Goal: Ask a question

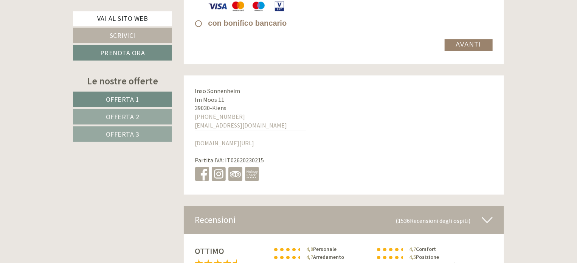
scroll to position [5180, 0]
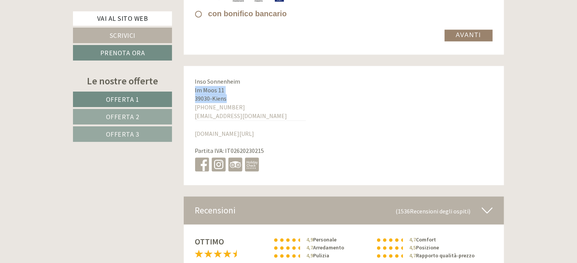
drag, startPoint x: 233, startPoint y: 96, endPoint x: 195, endPoint y: 90, distance: 38.1
click at [195, 90] on div "Inso Sonnenheim [STREET_ADDRESS] [PHONE_NUMBER] [EMAIL_ADDRESS][DOMAIN_NAME] [D…" at bounding box center [251, 125] width 134 height 119
copy div "Im Moos 11 39030 - Kiens"
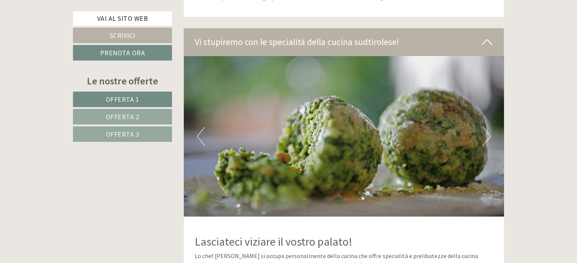
scroll to position [3705, 0]
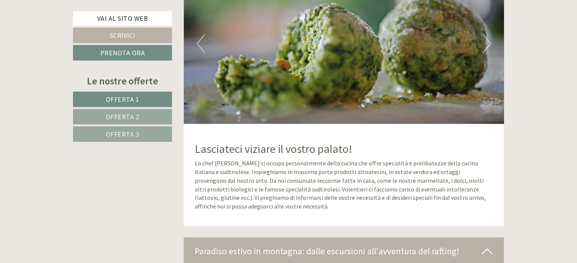
click at [492, 37] on img at bounding box center [344, 43] width 321 height 160
click at [489, 40] on button "Next" at bounding box center [487, 43] width 8 height 19
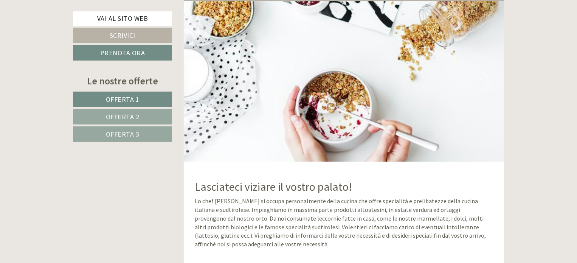
scroll to position [3667, 0]
click at [484, 67] on img at bounding box center [344, 81] width 321 height 160
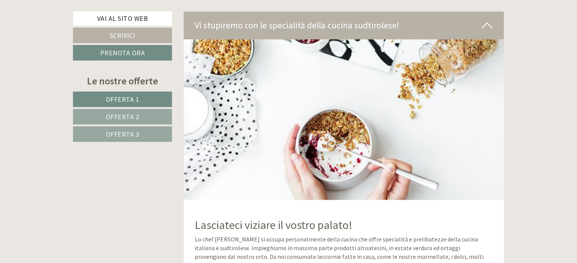
scroll to position [3629, 0]
click at [196, 124] on img at bounding box center [344, 119] width 321 height 160
click at [200, 124] on button "Previous" at bounding box center [201, 119] width 8 height 19
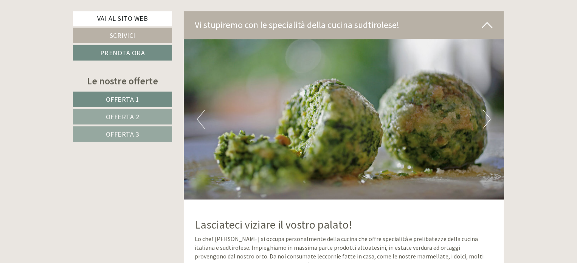
click at [200, 124] on button "Previous" at bounding box center [201, 119] width 8 height 19
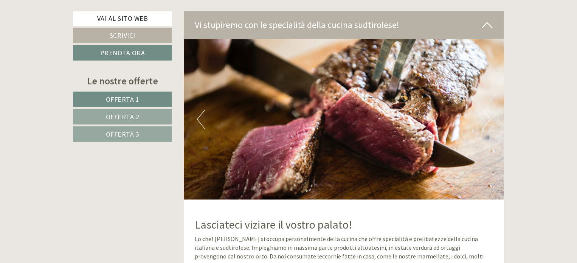
click at [200, 124] on button "Previous" at bounding box center [201, 119] width 8 height 19
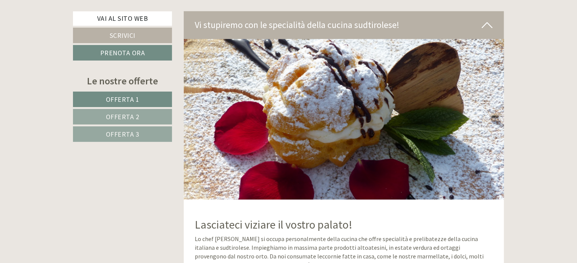
click at [200, 124] on button "Previous" at bounding box center [201, 119] width 8 height 19
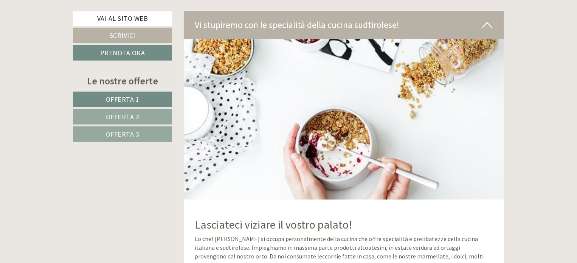
click at [200, 124] on button "Previous" at bounding box center [201, 119] width 8 height 19
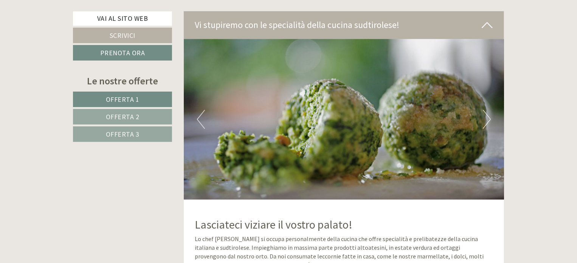
click at [200, 124] on button "Previous" at bounding box center [201, 119] width 8 height 19
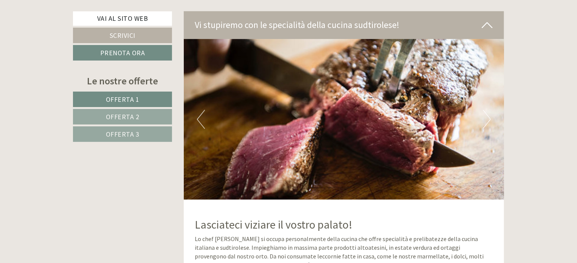
click at [200, 124] on button "Previous" at bounding box center [201, 119] width 8 height 19
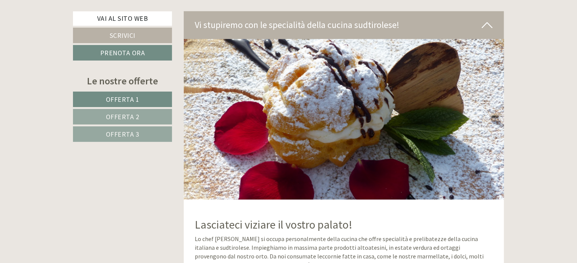
click at [200, 124] on button "Previous" at bounding box center [201, 119] width 8 height 19
click at [200, 122] on button "Previous" at bounding box center [201, 119] width 8 height 19
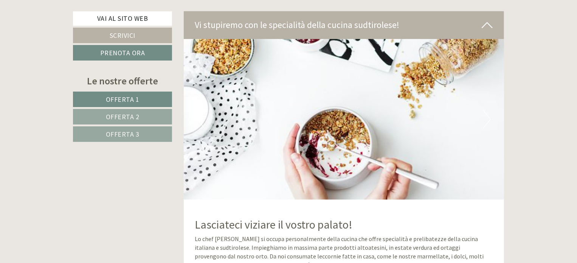
click at [200, 122] on button "Previous" at bounding box center [201, 119] width 8 height 19
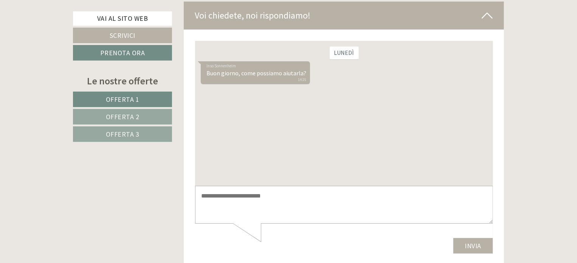
scroll to position [5711, 0]
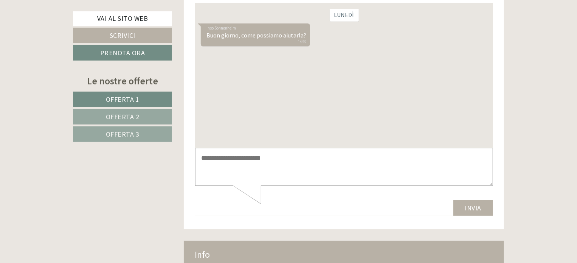
click at [216, 160] on textarea at bounding box center [344, 167] width 298 height 38
type textarea "**********"
click at [485, 210] on button "Invia" at bounding box center [473, 208] width 40 height 16
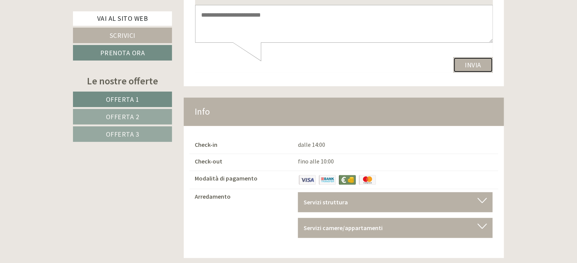
scroll to position [5862, 0]
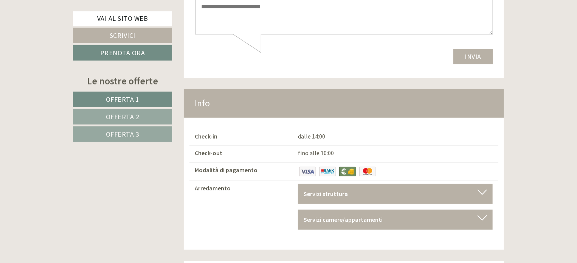
click at [337, 184] on div "Servizi struttura Sala relax comune, [GEOGRAPHIC_DATA], [GEOGRAPHIC_DATA], [GEO…" at bounding box center [395, 194] width 195 height 20
click at [334, 189] on div "Servizi struttura" at bounding box center [395, 193] width 183 height 9
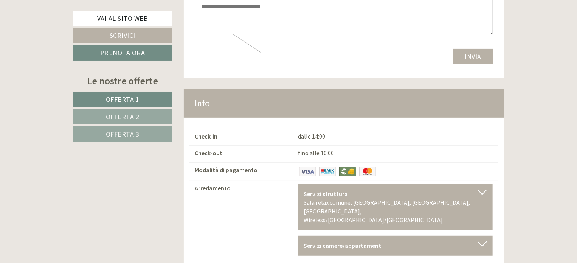
click at [354, 242] on b "Servizi camere/appartamenti" at bounding box center [343, 246] width 79 height 8
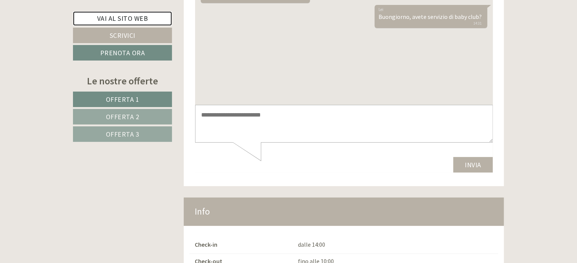
scroll to position [5761, 0]
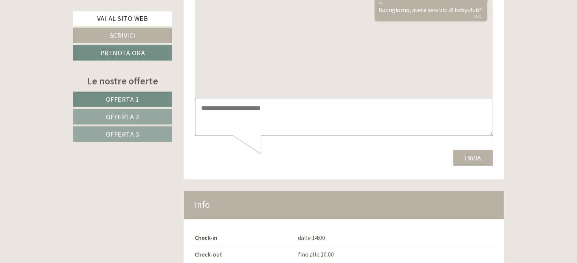
click at [287, 117] on textarea at bounding box center [344, 117] width 298 height 38
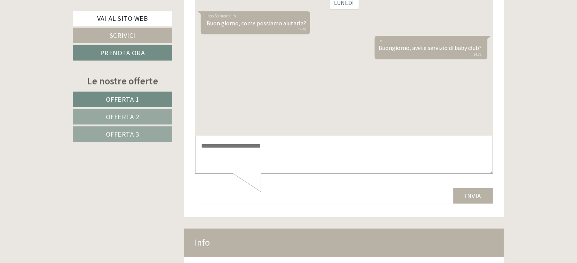
click at [462, 59] on div "[PERSON_NAME], avete servizio di baby club? 14:31" at bounding box center [343, 48] width 287 height 25
click at [255, 154] on textarea at bounding box center [344, 155] width 298 height 38
type textarea "*"
